Goal: Navigation & Orientation: Find specific page/section

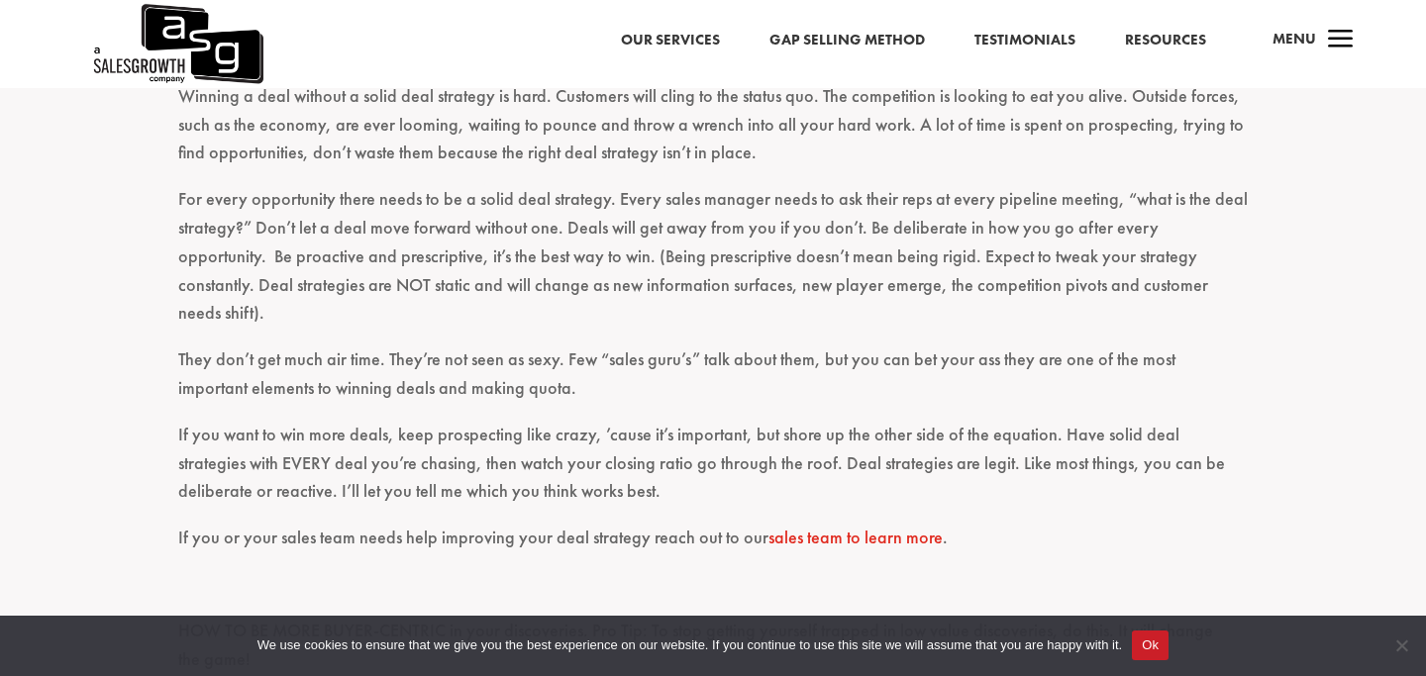
scroll to position [4018, 0]
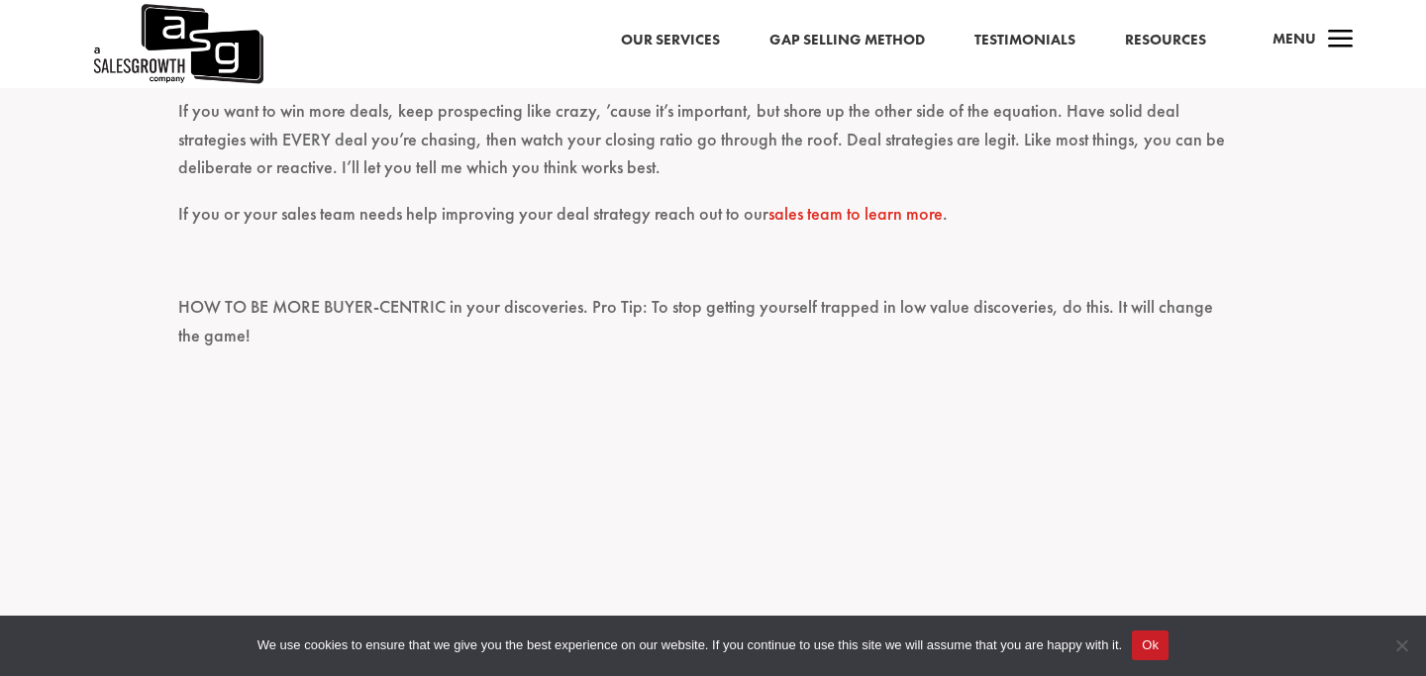
click at [226, 63] on img at bounding box center [177, 44] width 172 height 88
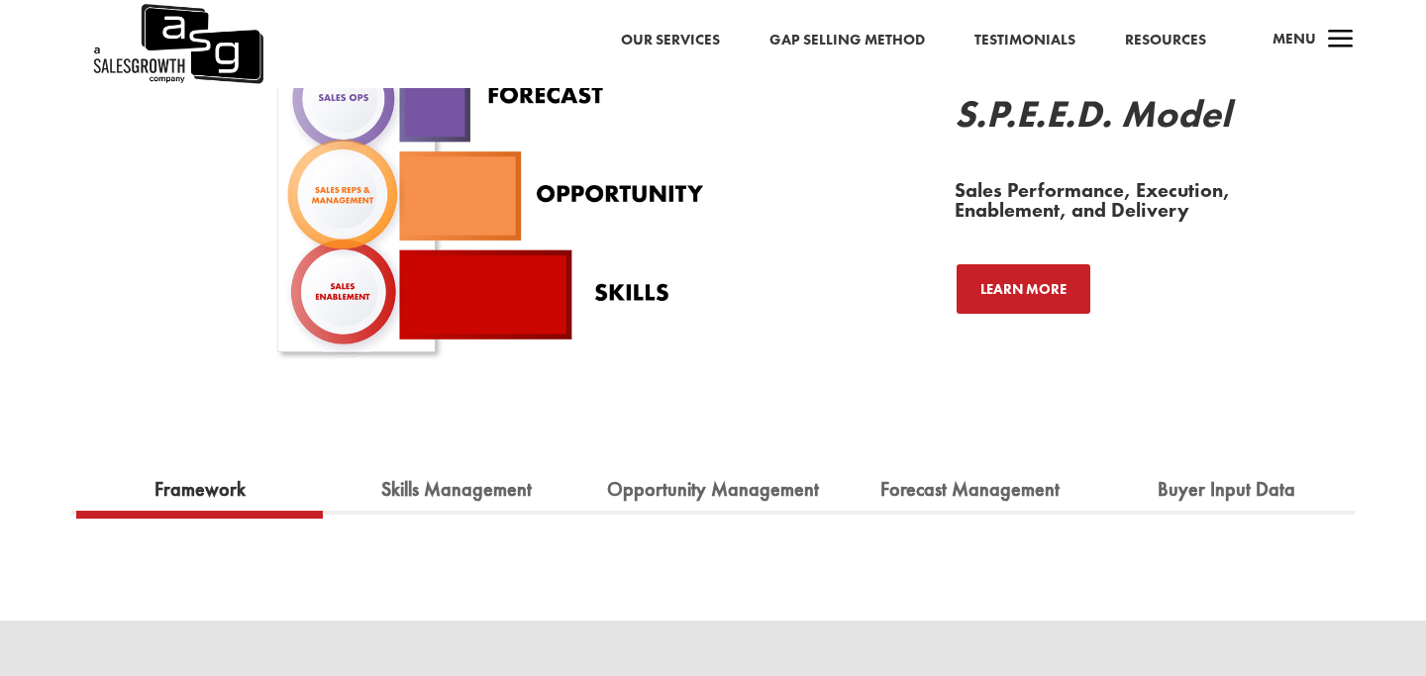
scroll to position [1946, 0]
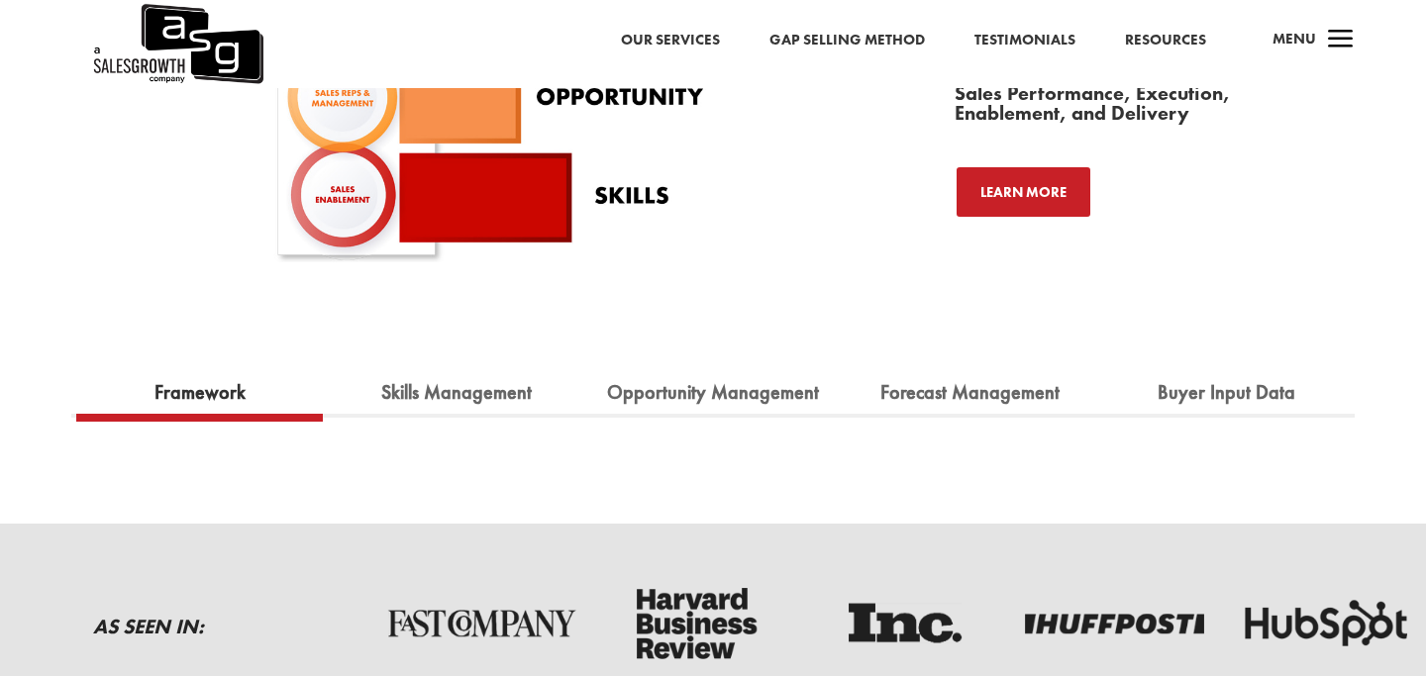
click at [1325, 39] on span "a" at bounding box center [1341, 41] width 40 height 40
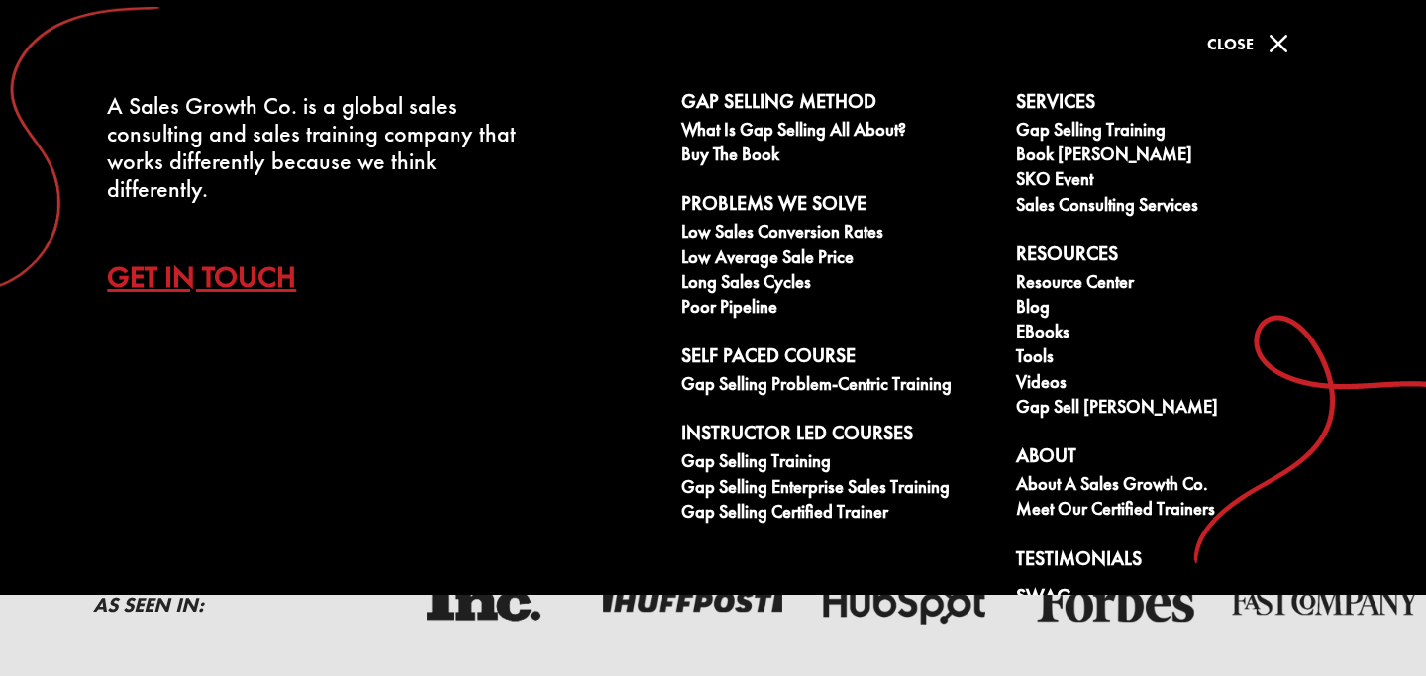
scroll to position [26, 0]
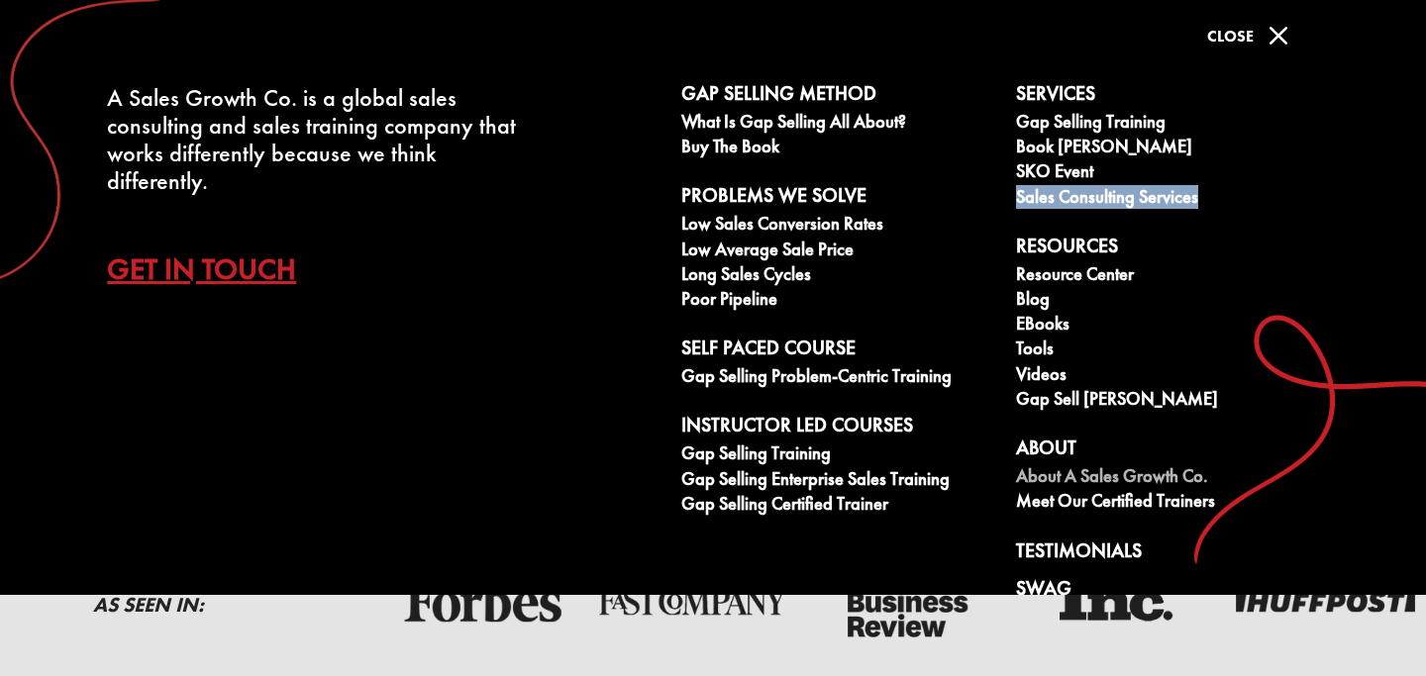
click at [1148, 475] on link "About A Sales Growth Co." at bounding box center [1172, 478] width 313 height 25
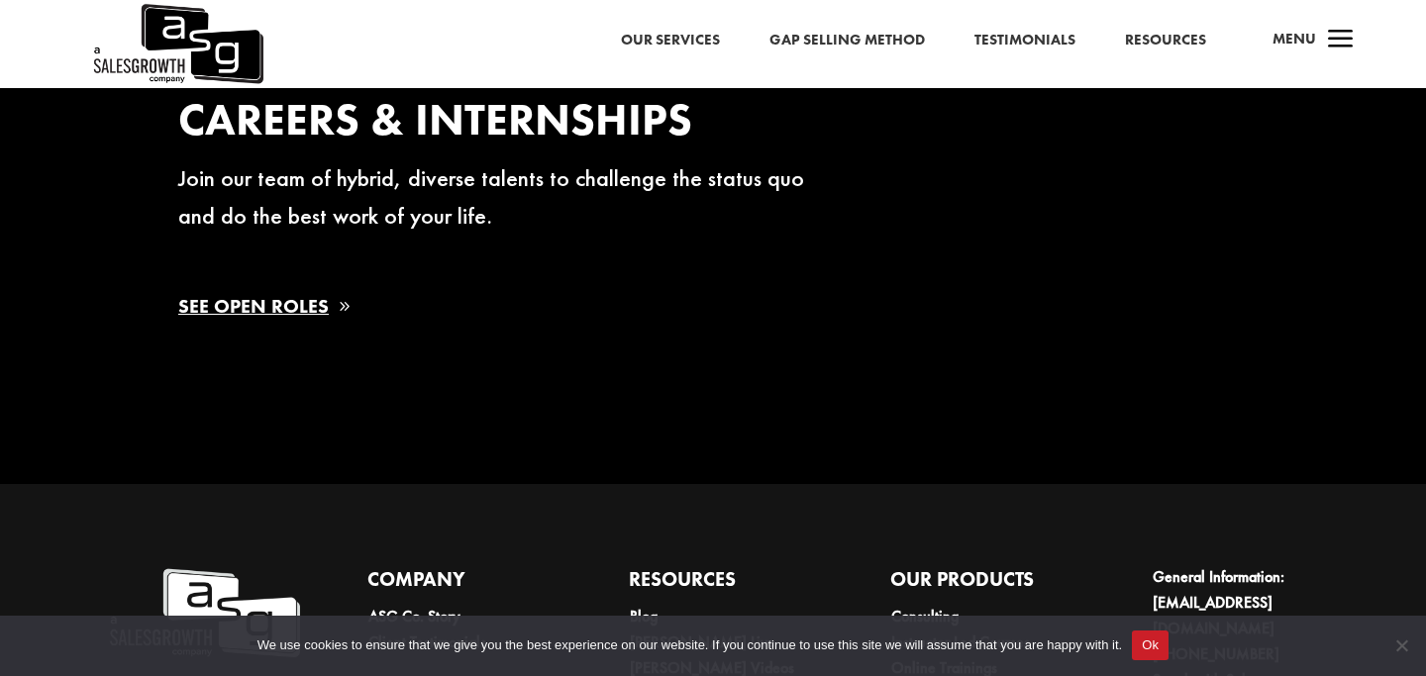
scroll to position [3100, 0]
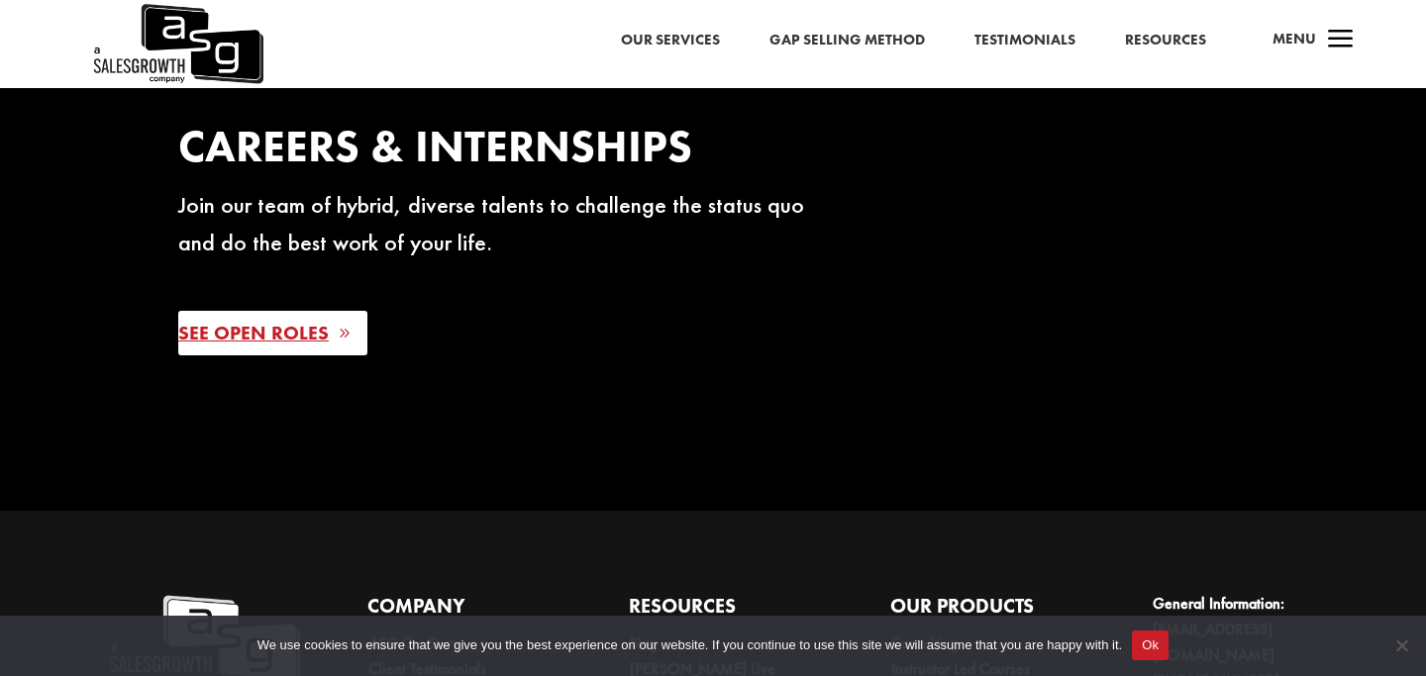
click at [300, 334] on link "See Open Roles" at bounding box center [272, 333] width 189 height 45
